Goal: Task Accomplishment & Management: Use online tool/utility

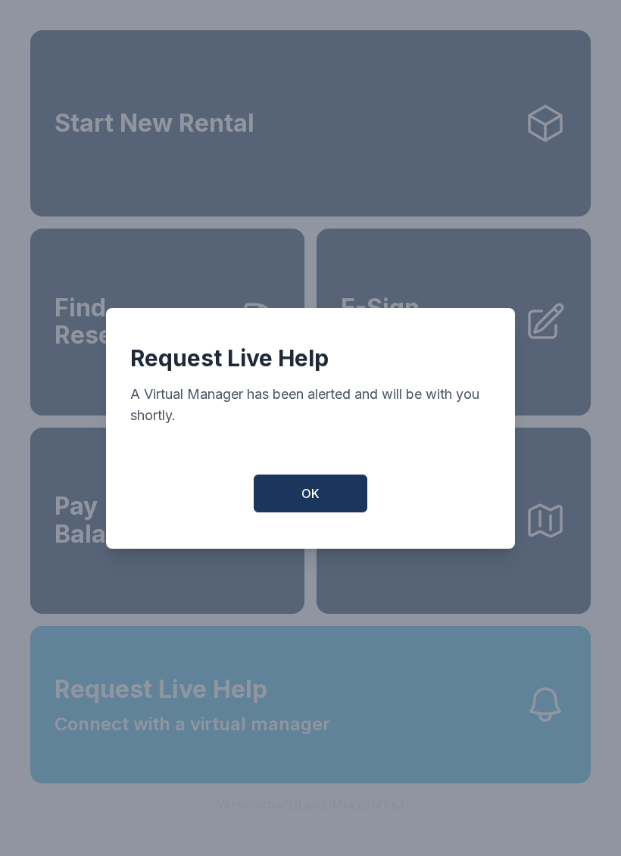
click at [326, 511] on button "OK" at bounding box center [311, 494] width 114 height 38
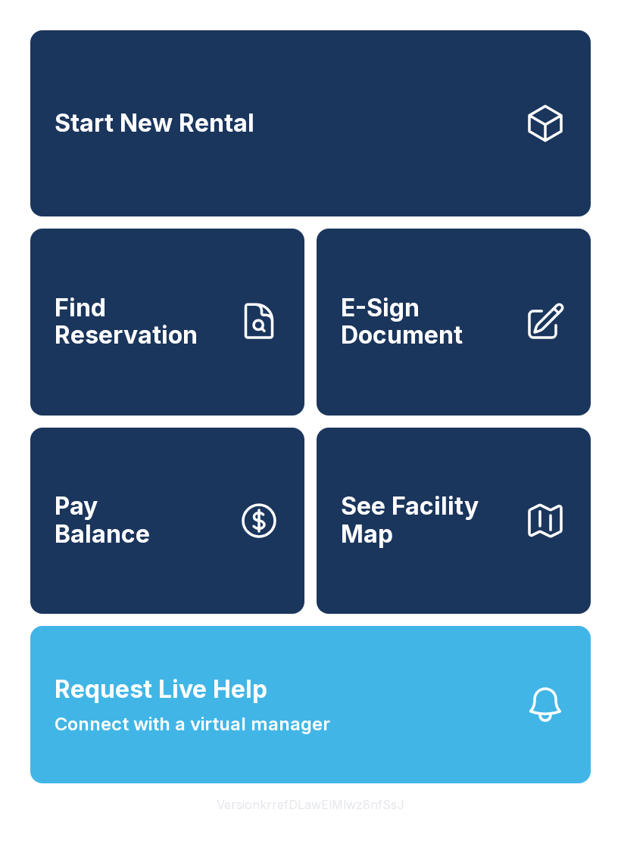
click at [145, 373] on link "Find Reservation" at bounding box center [167, 322] width 274 height 186
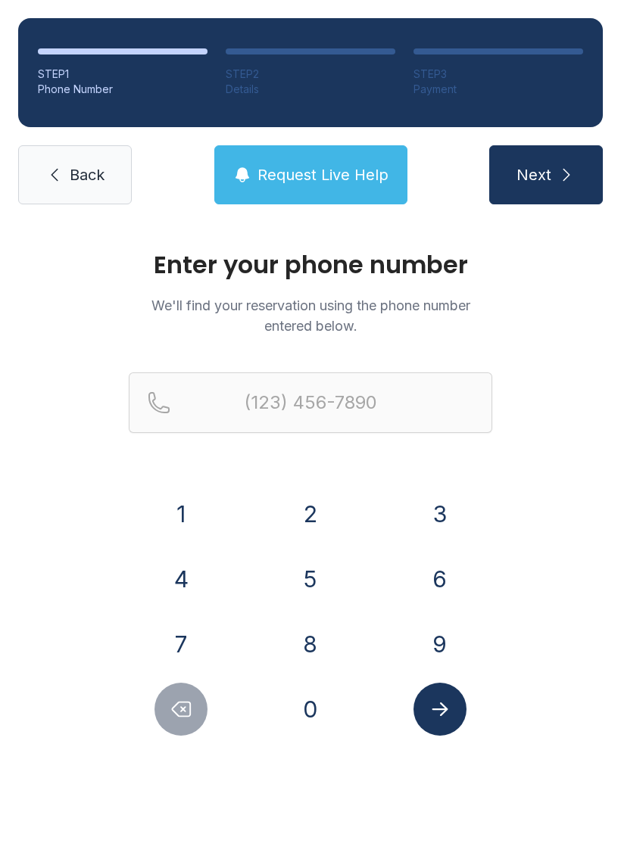
click at [438, 514] on button "3" at bounding box center [439, 513] width 53 height 53
click at [316, 722] on button "0" at bounding box center [310, 709] width 53 height 53
click at [306, 587] on button "5" at bounding box center [310, 579] width 53 height 53
click at [441, 519] on button "3" at bounding box center [439, 513] width 53 height 53
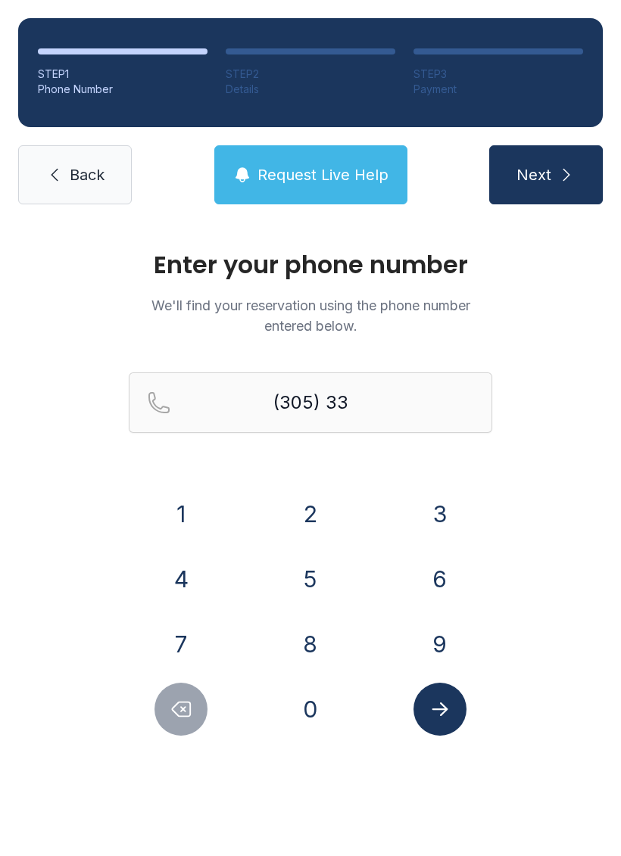
click at [441, 642] on button "9" at bounding box center [439, 644] width 53 height 53
click at [309, 579] on button "5" at bounding box center [310, 579] width 53 height 53
click at [443, 654] on button "9" at bounding box center [439, 644] width 53 height 53
click at [302, 512] on button "2" at bounding box center [310, 513] width 53 height 53
click at [428, 523] on button "3" at bounding box center [439, 513] width 53 height 53
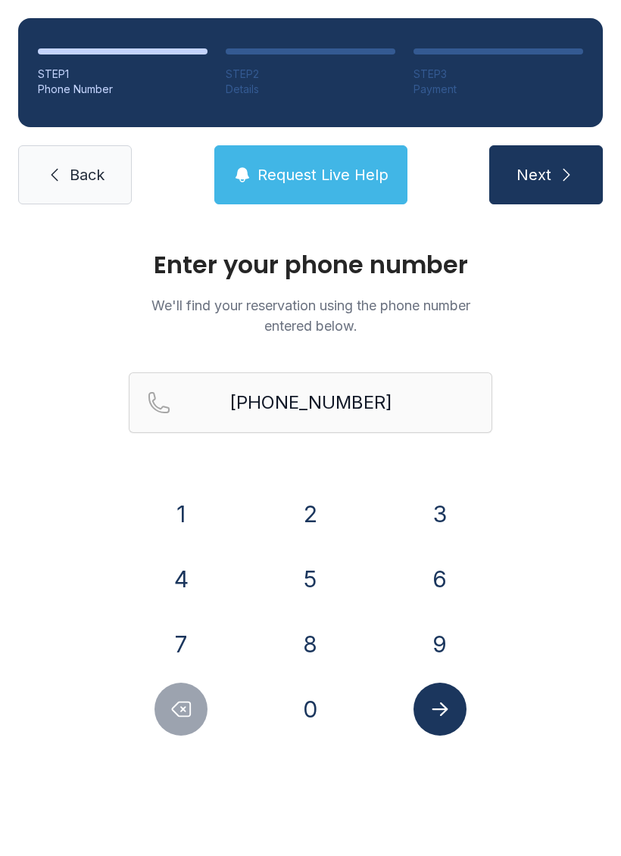
click at [438, 716] on icon "Submit lookup form" at bounding box center [439, 709] width 23 height 23
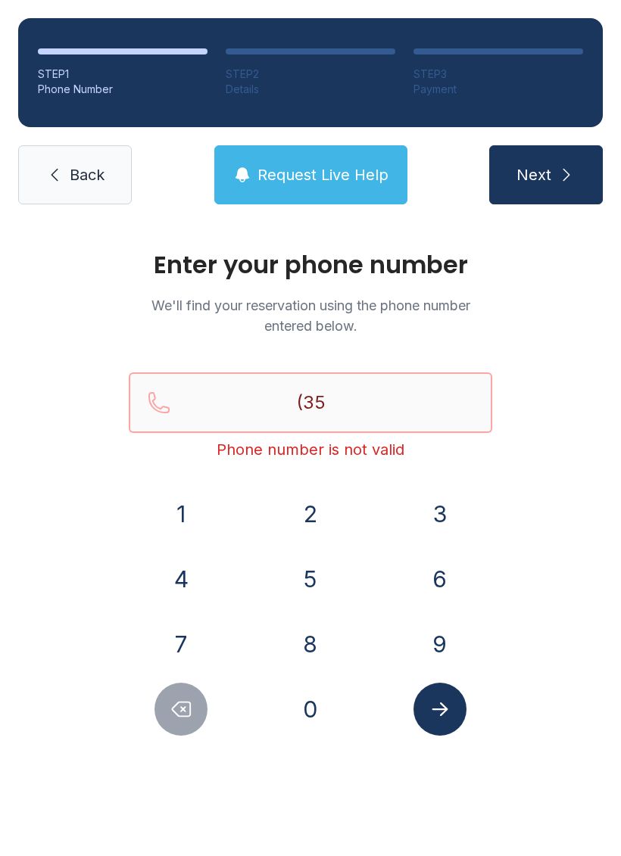
type input "(352)"
